Goal: Task Accomplishment & Management: Use online tool/utility

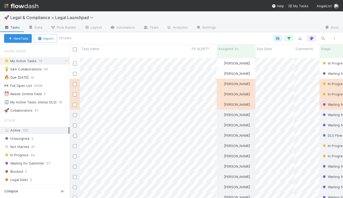
scroll to position [144, 273]
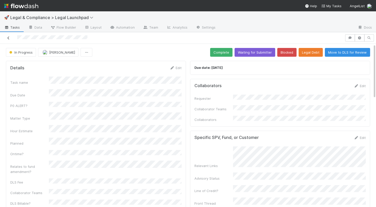
click at [8, 37] on icon at bounding box center [8, 37] width 5 height 3
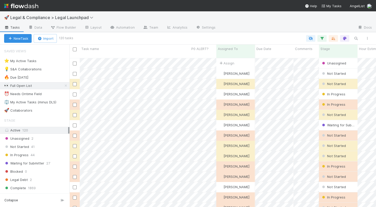
scroll to position [153, 306]
click at [59, 61] on div "⭐ My Active Tasks 19" at bounding box center [36, 61] width 65 height 6
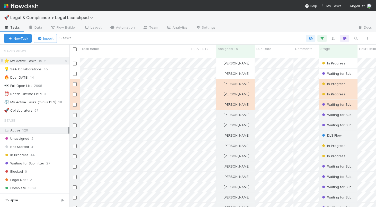
scroll to position [153, 306]
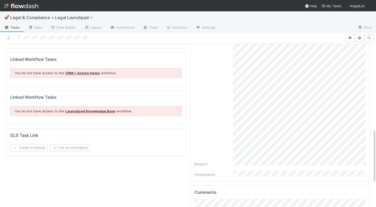
scroll to position [261, 0]
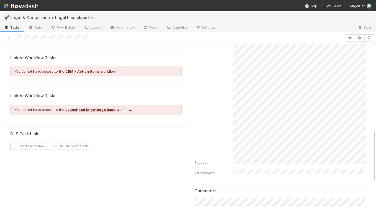
click at [9, 6] on img at bounding box center [21, 6] width 34 height 9
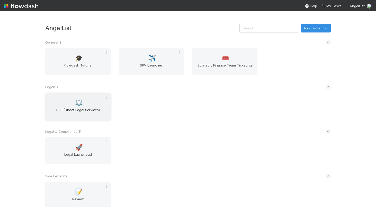
click at [74, 112] on span "DLS (Direct Legal Services)" at bounding box center [78, 112] width 62 height 10
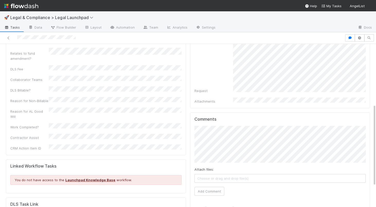
scroll to position [161, 0]
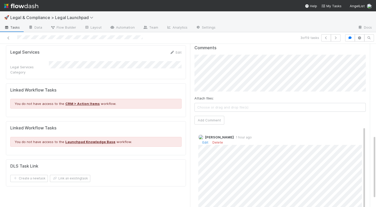
scroll to position [233, 0]
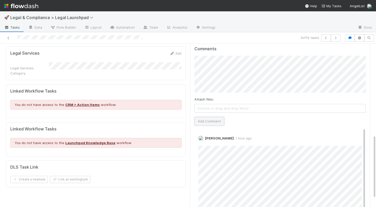
click at [211, 117] on button "Add Comment" at bounding box center [210, 121] width 30 height 9
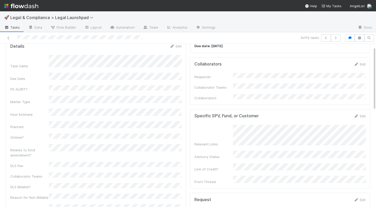
scroll to position [0, 0]
